Goal: Check status: Check status

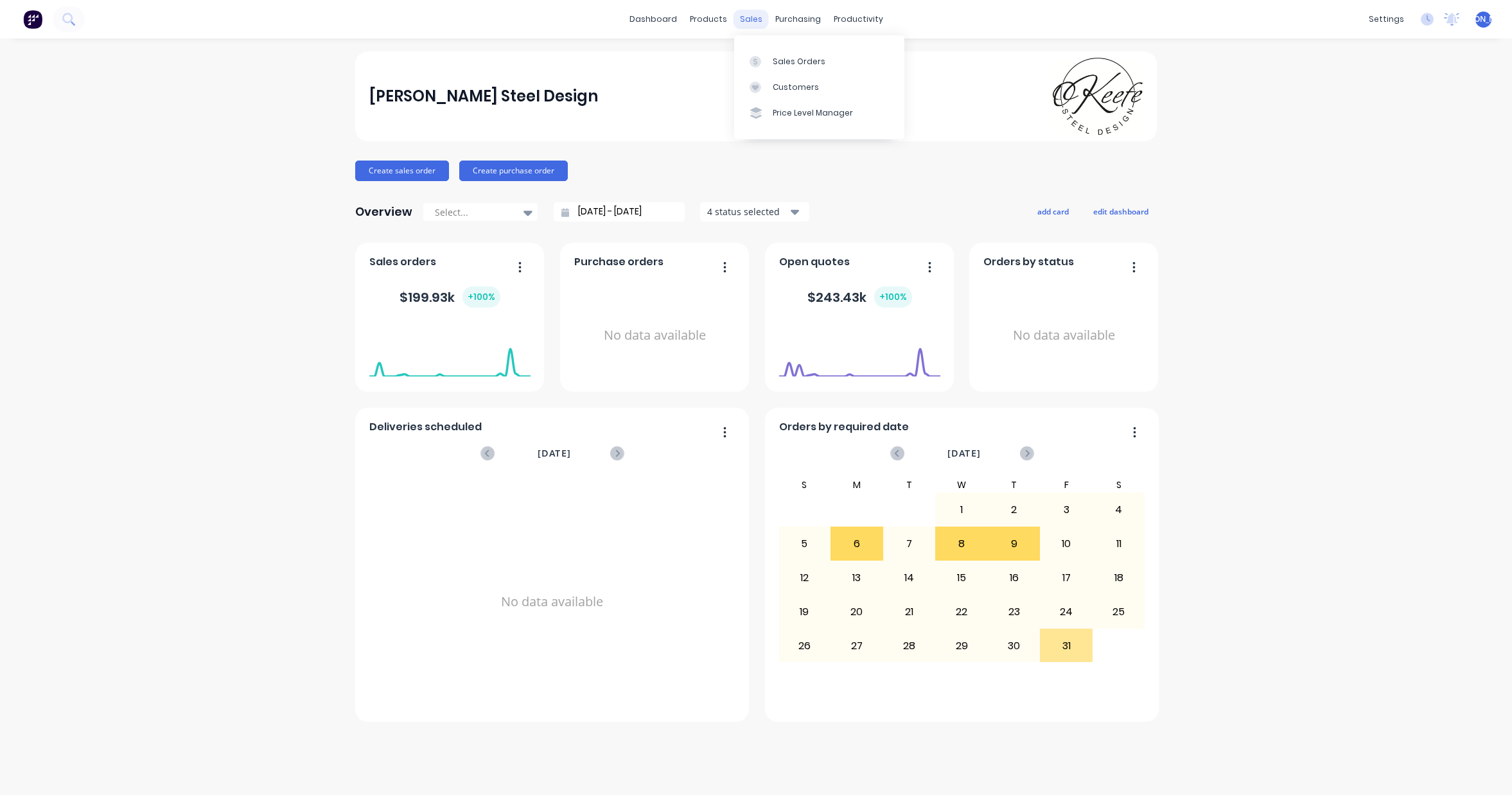
click at [757, 19] on div "sales" at bounding box center [751, 19] width 35 height 19
click at [777, 58] on div "Sales Orders" at bounding box center [799, 61] width 52 height 11
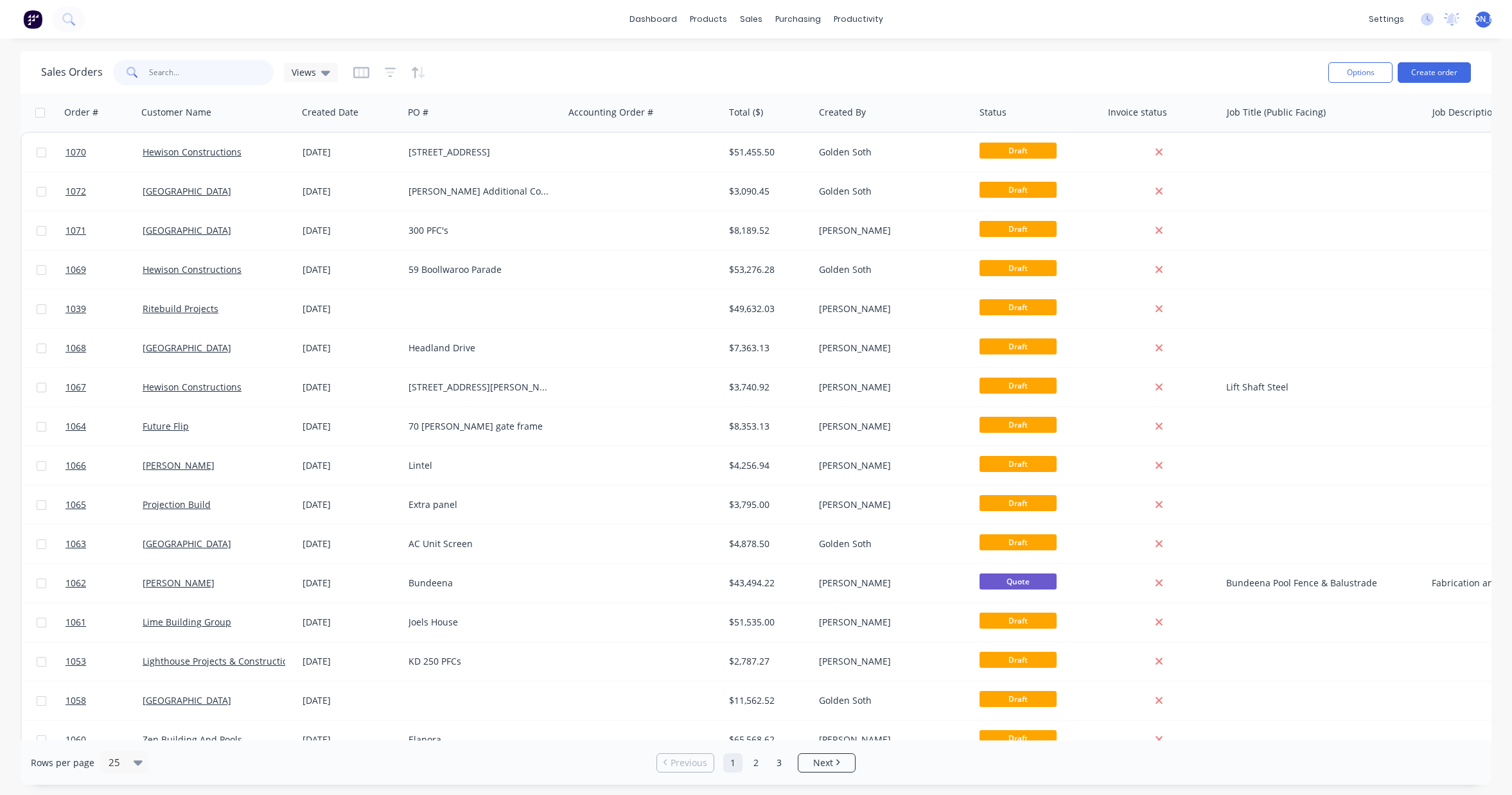
click at [209, 77] on input "text" at bounding box center [212, 73] width 125 height 26
type input "lime"
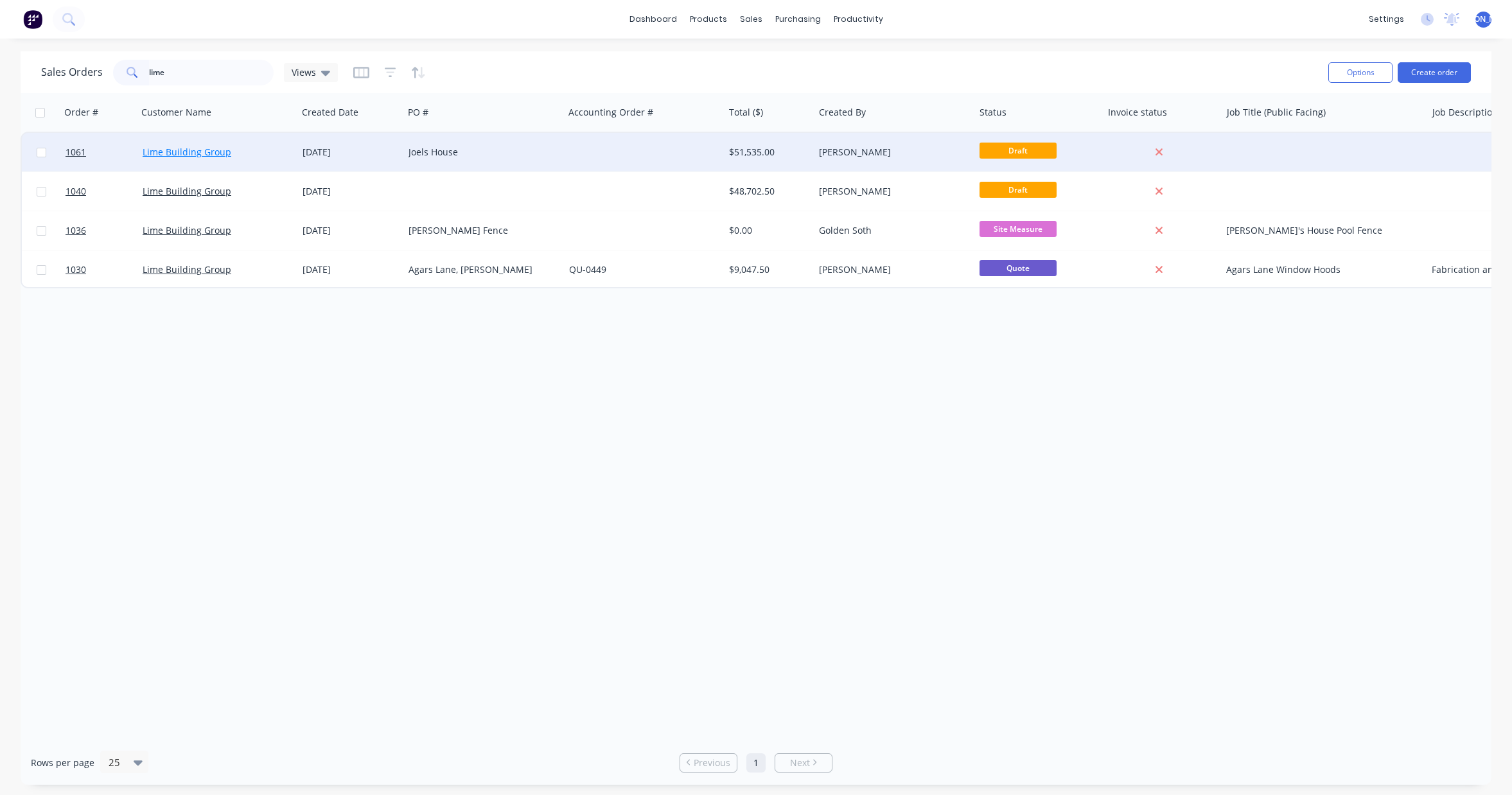
click at [205, 155] on link "Lime Building Group" at bounding box center [186, 152] width 88 height 12
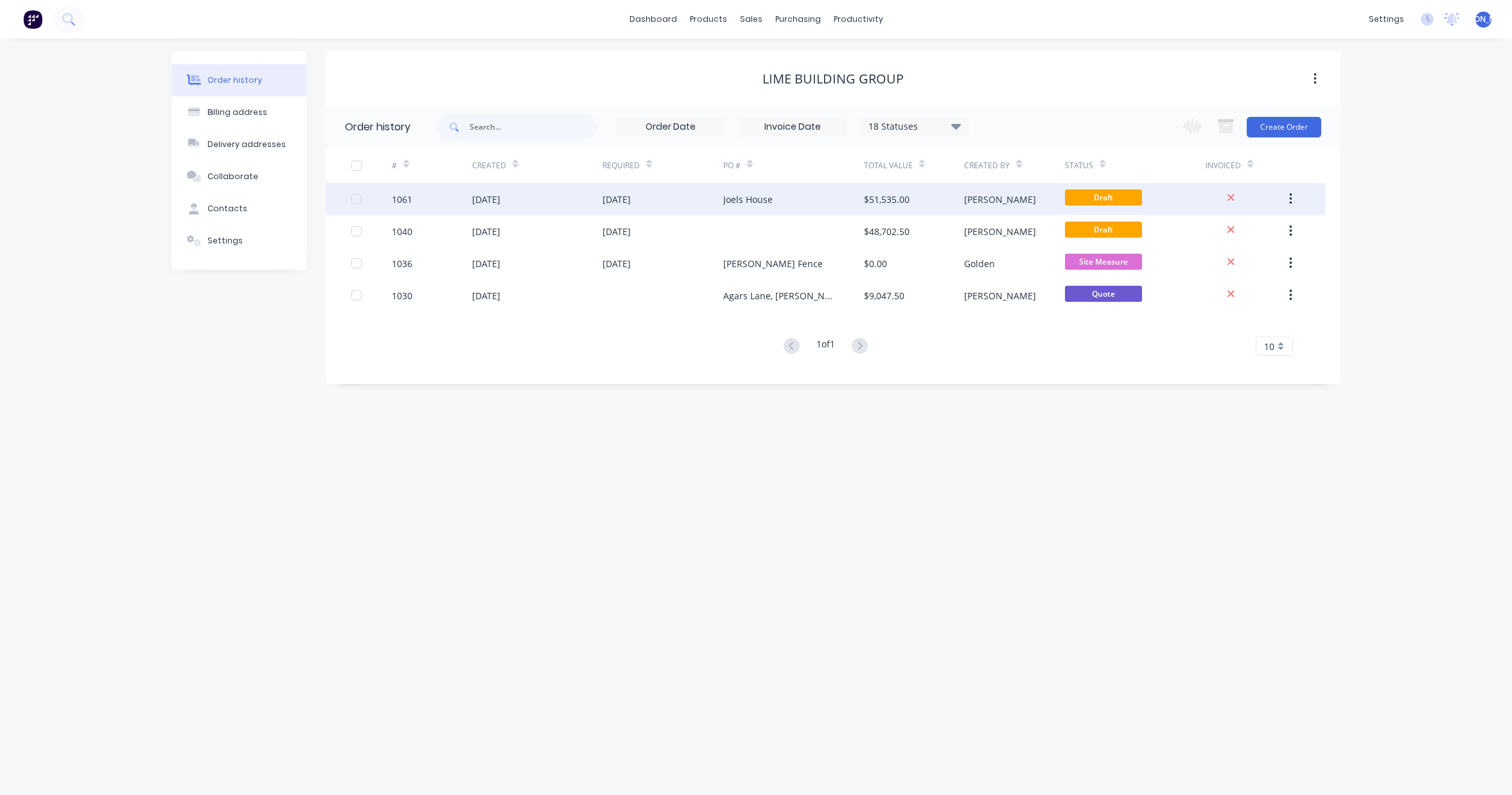
click at [596, 208] on div "[DATE]" at bounding box center [537, 198] width 130 height 32
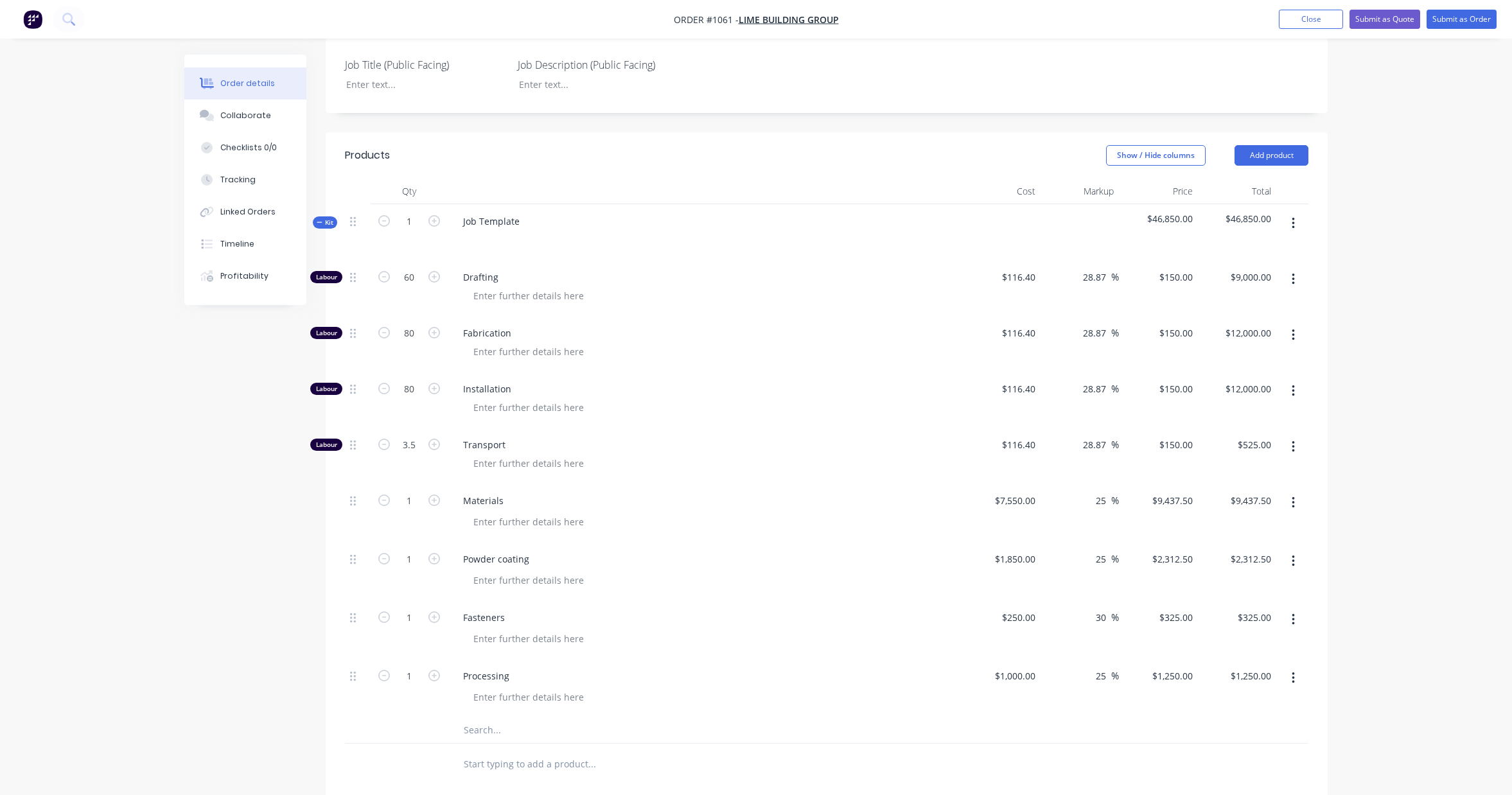
scroll to position [295, 0]
